Goal: Task Accomplishment & Management: Use online tool/utility

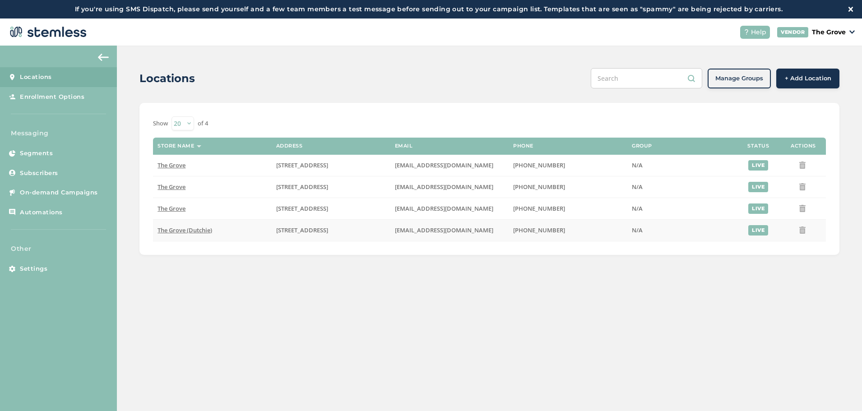
click at [175, 230] on span "The Grove (Dutchie)" at bounding box center [185, 230] width 55 height 8
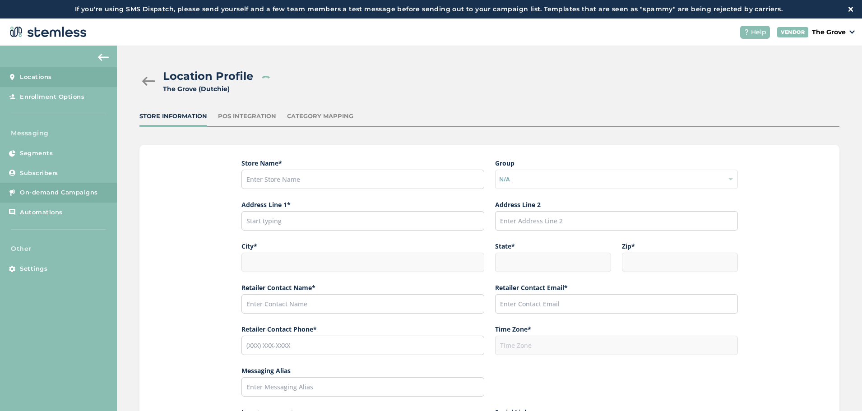
type input "The Grove (Dutchie)"
type input "[STREET_ADDRESS]"
type input "La Mesa"
type input "CA"
type input "91942"
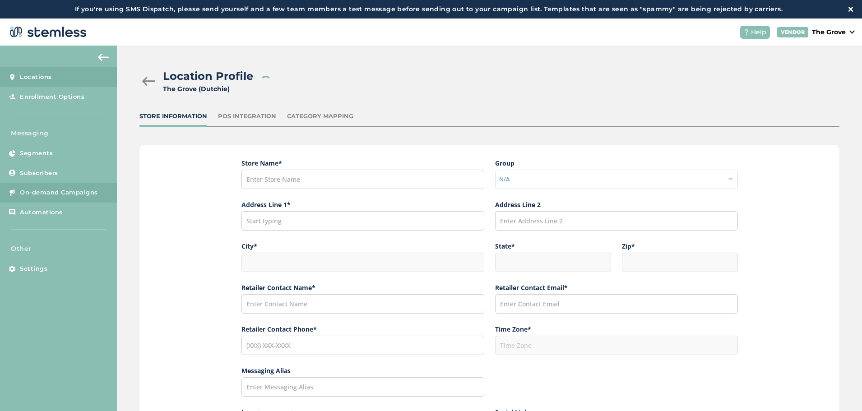
type input "[PERSON_NAME]"
type input "[EMAIL_ADDRESS][DOMAIN_NAME]"
type input "[PHONE_NUMBER]"
type input "America/Los_Angeles"
type input "The Grove"
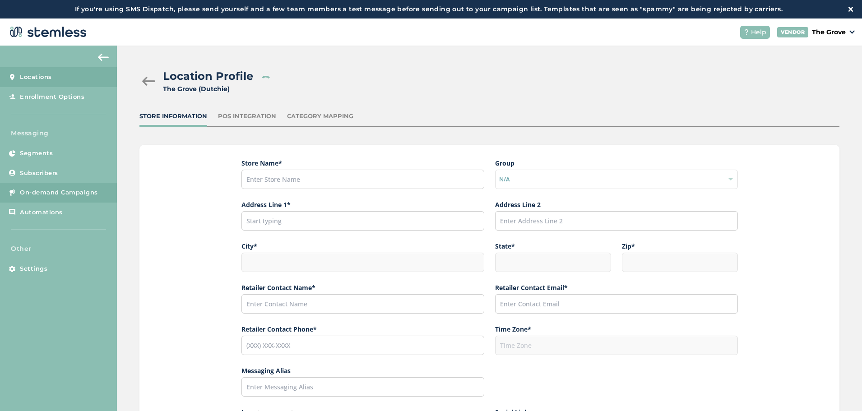
type input "[URL][DOMAIN_NAME][US_STATE]"
click at [61, 188] on span "On-demand Campaigns" at bounding box center [59, 192] width 78 height 9
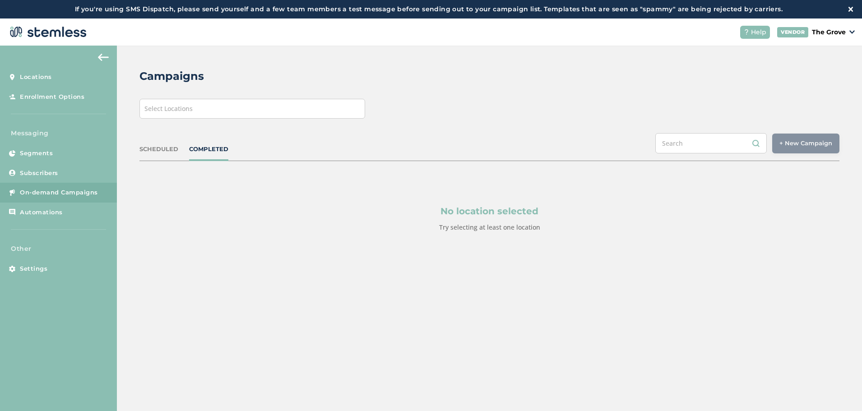
click at [273, 111] on div "Select Locations" at bounding box center [253, 109] width 226 height 20
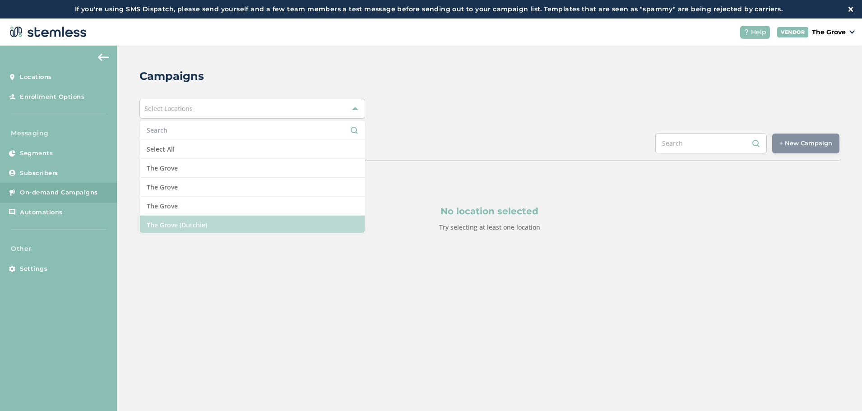
click at [204, 224] on li "The Grove (Dutchie)" at bounding box center [252, 225] width 225 height 19
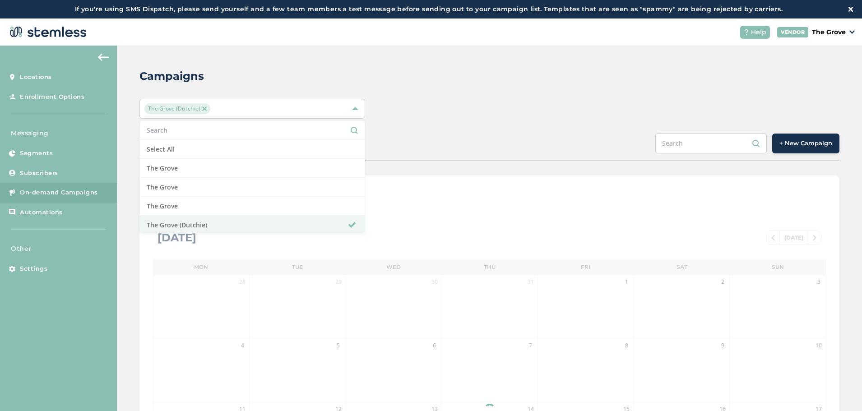
click at [451, 111] on div "The Grove (Dutchie) Select All The Grove [GEOGRAPHIC_DATA] [GEOGRAPHIC_DATA] [G…" at bounding box center [490, 109] width 700 height 20
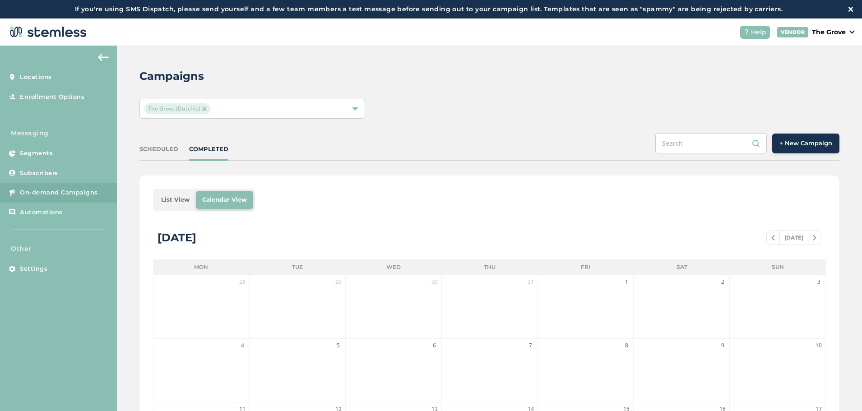
click at [788, 136] on button "+ New Campaign" at bounding box center [806, 144] width 67 height 20
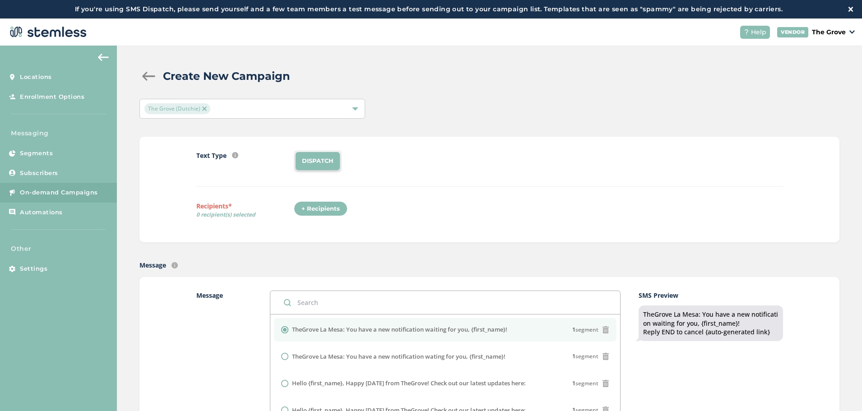
click at [316, 208] on div "+ Recipients" at bounding box center [321, 208] width 54 height 15
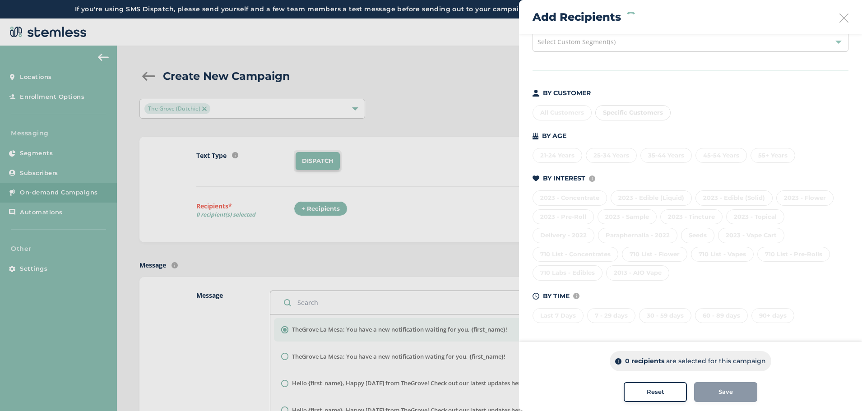
scroll to position [49, 0]
click at [658, 315] on div "30 - 59 days" at bounding box center [665, 314] width 52 height 15
click at [707, 317] on div "60 - 89 days" at bounding box center [721, 314] width 53 height 15
click at [772, 314] on div "90+ days" at bounding box center [773, 314] width 43 height 15
